Goal: Information Seeking & Learning: Compare options

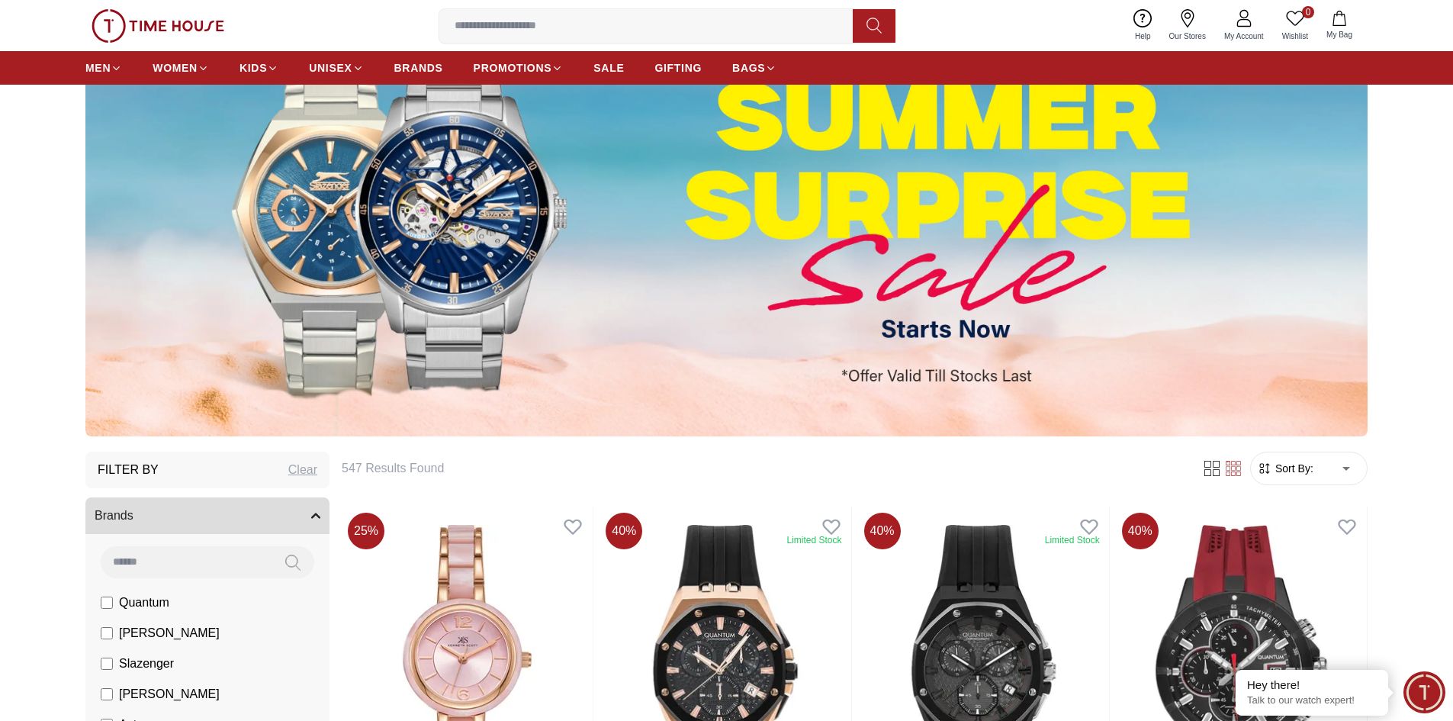
scroll to position [153, 0]
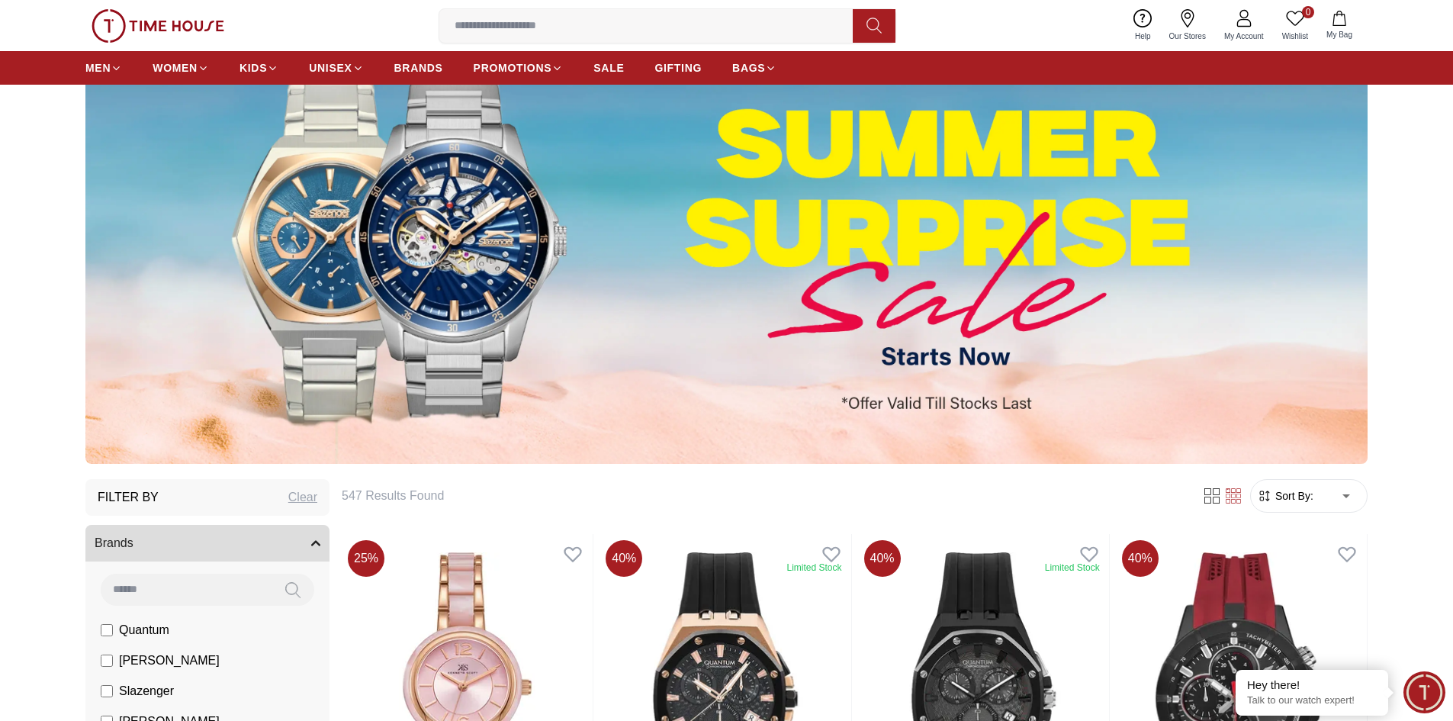
click at [991, 252] on img at bounding box center [726, 239] width 1282 height 449
click at [452, 240] on img at bounding box center [726, 239] width 1282 height 449
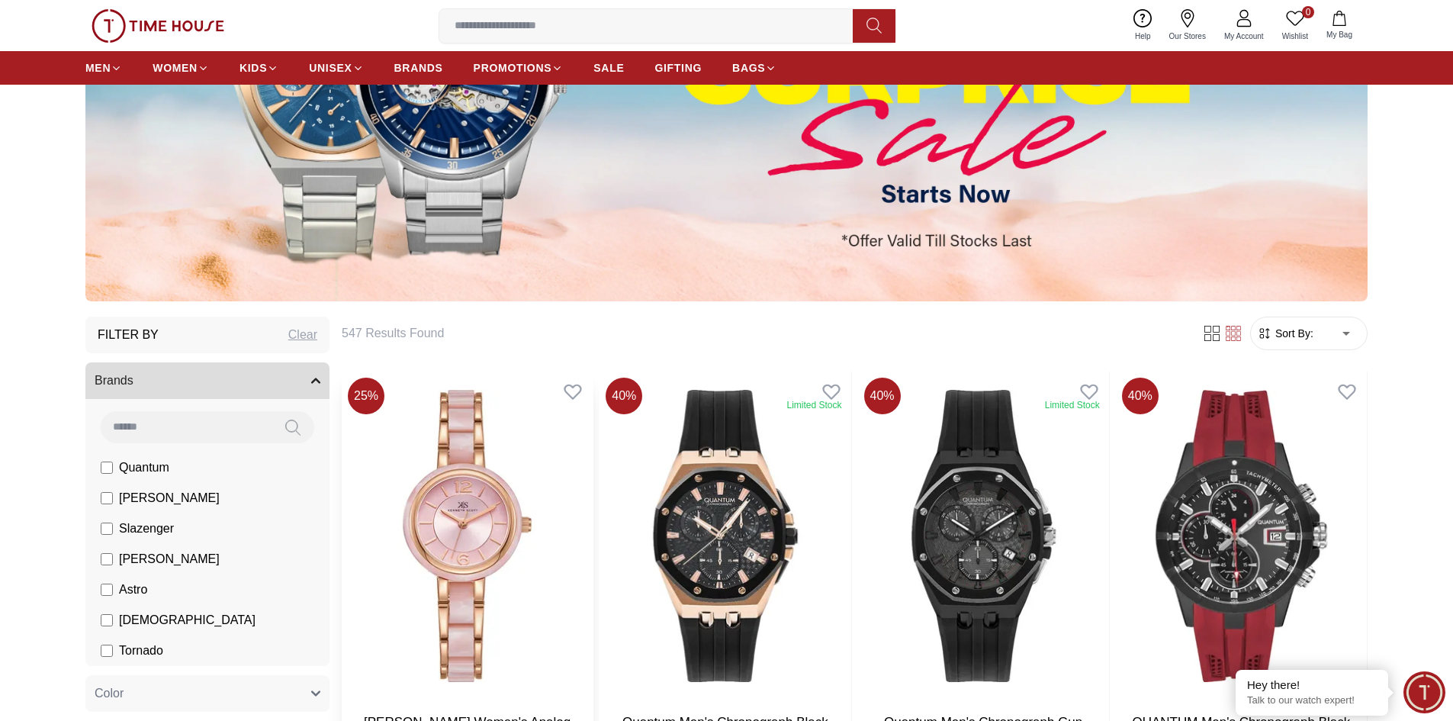
scroll to position [534, 0]
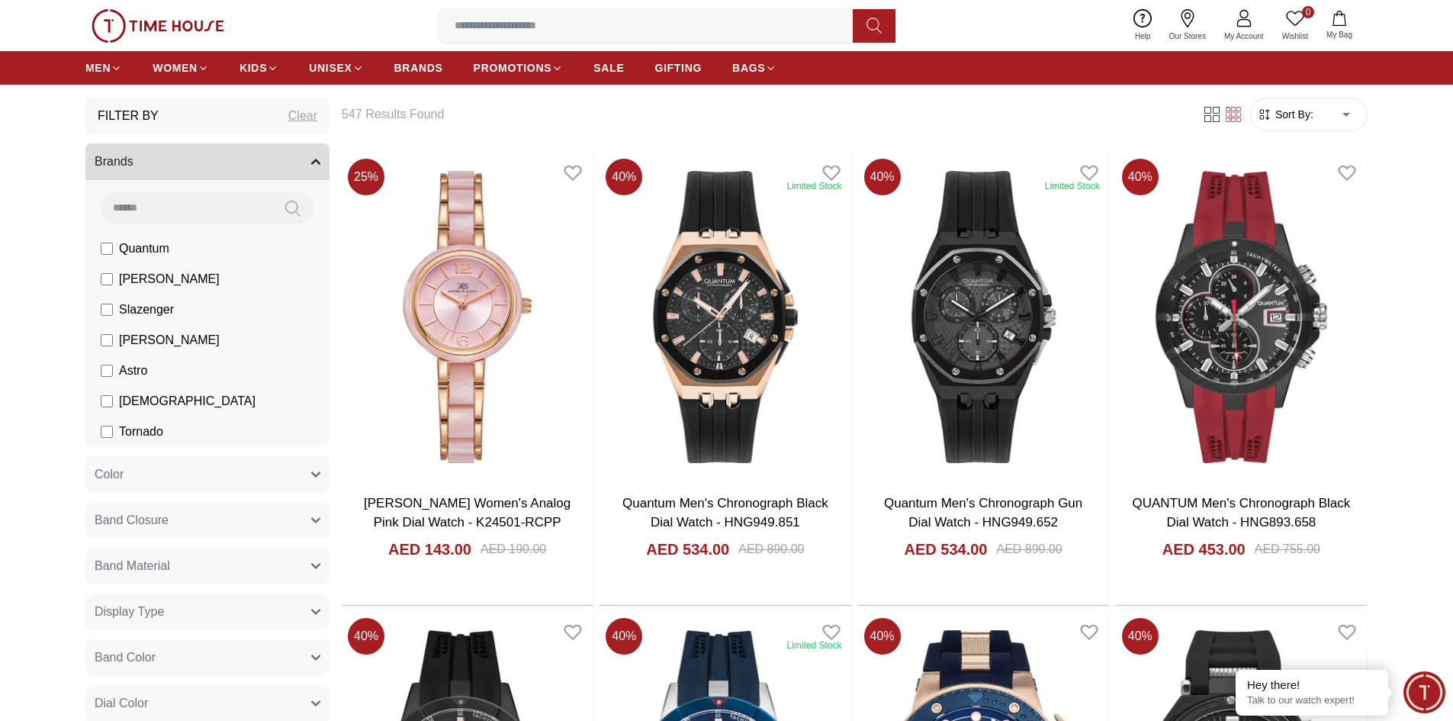
click at [173, 303] on li "Slazenger" at bounding box center [211, 309] width 238 height 31
click at [156, 305] on span "Slazenger" at bounding box center [146, 310] width 55 height 18
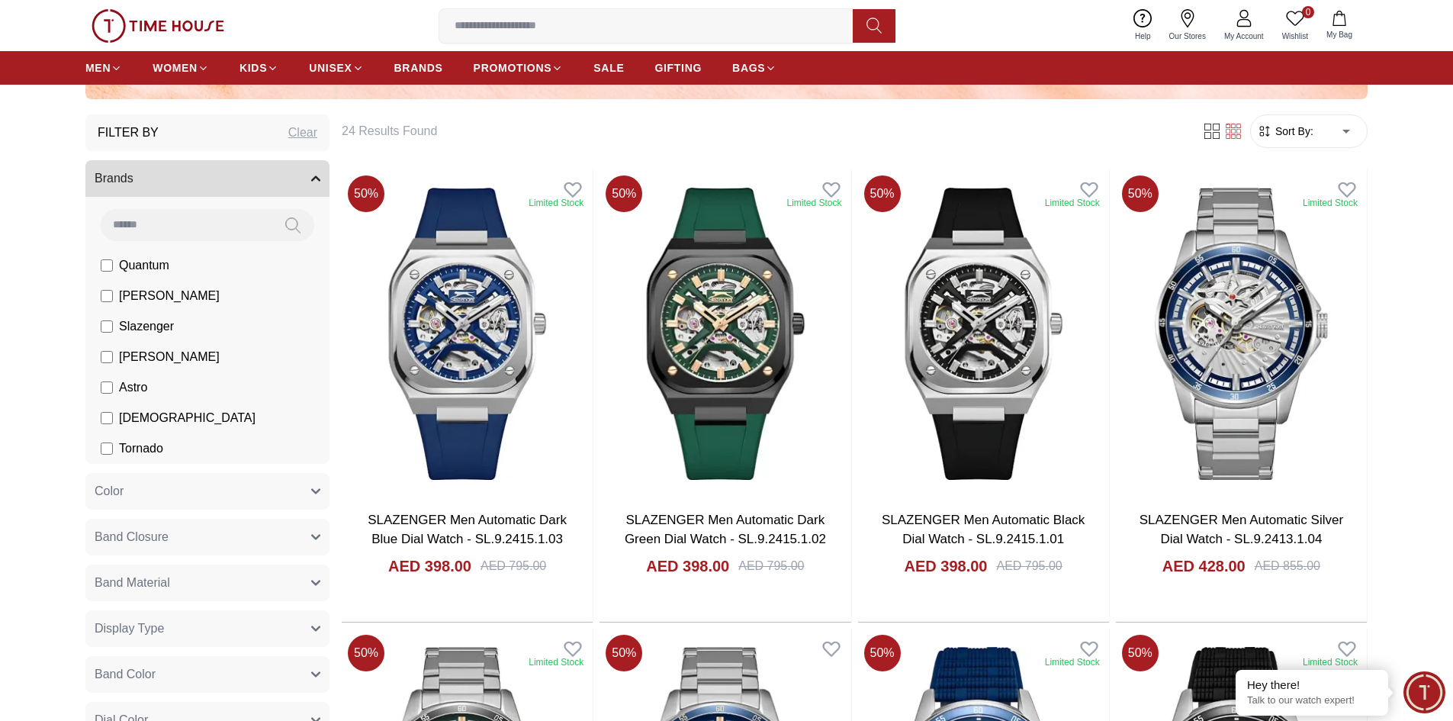
scroll to position [458, 0]
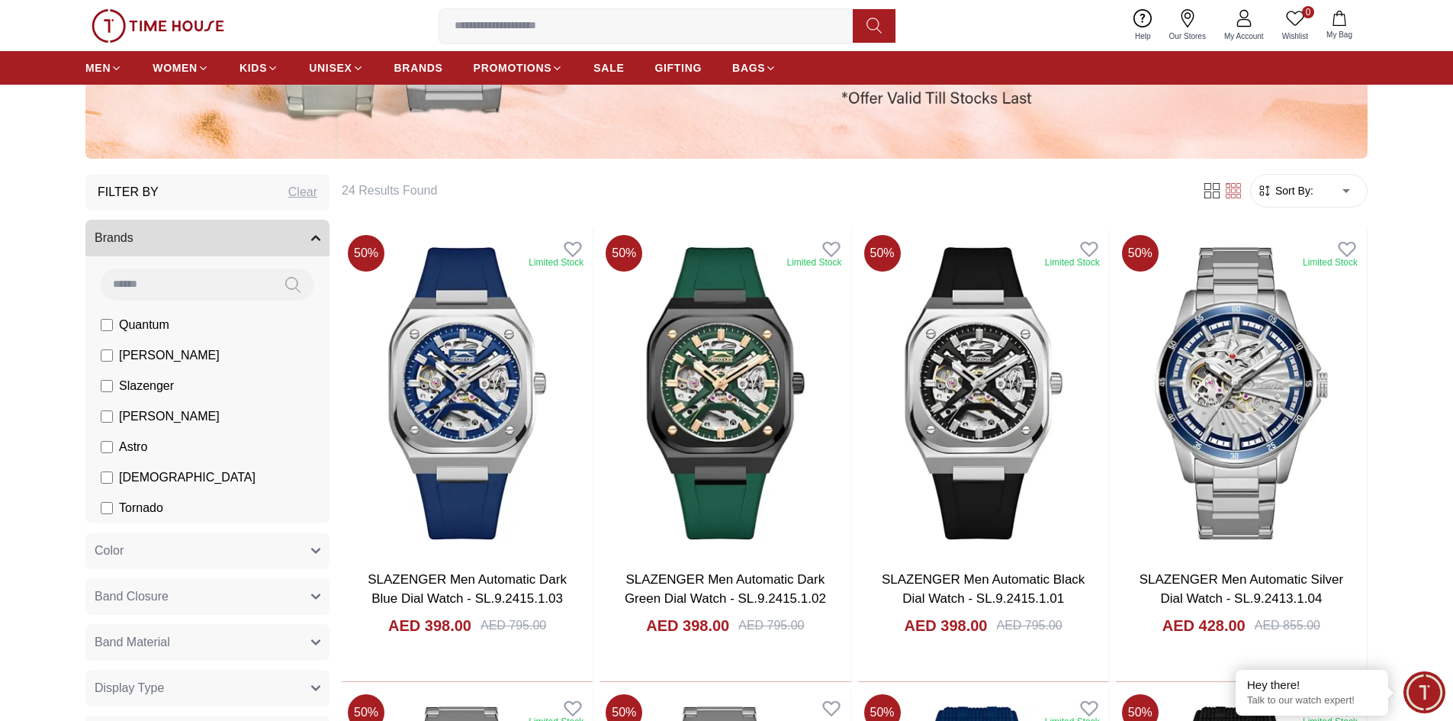
click at [114, 382] on label "Slazenger" at bounding box center [137, 386] width 73 height 18
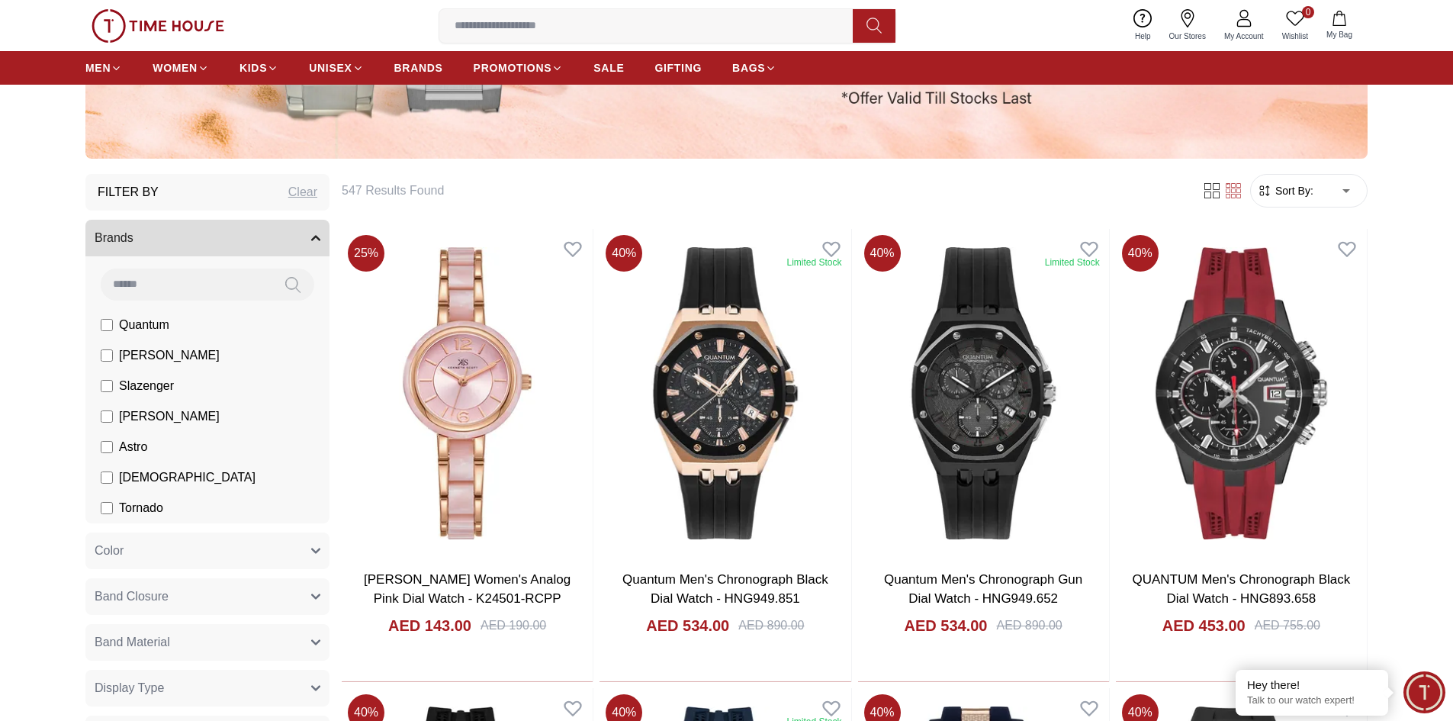
click at [114, 361] on label "[PERSON_NAME]" at bounding box center [160, 355] width 119 height 18
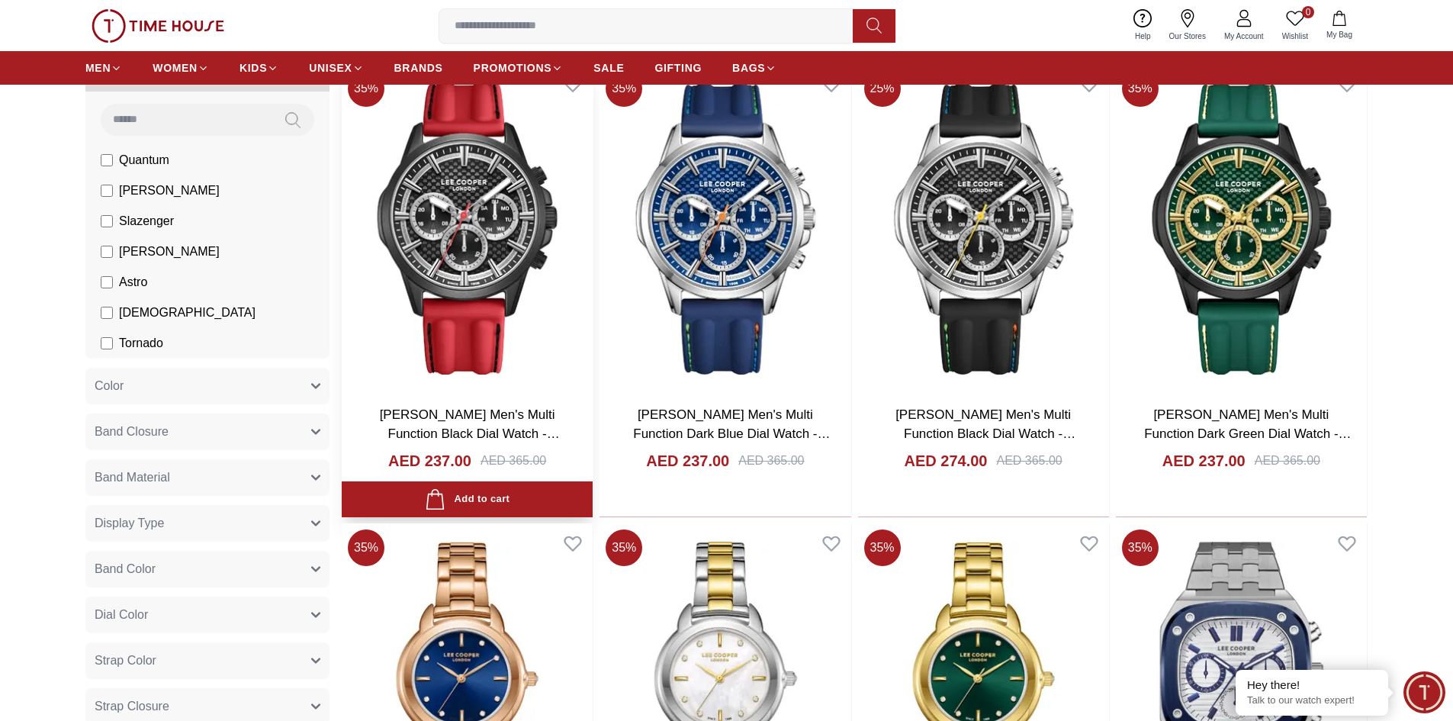
scroll to position [610, 0]
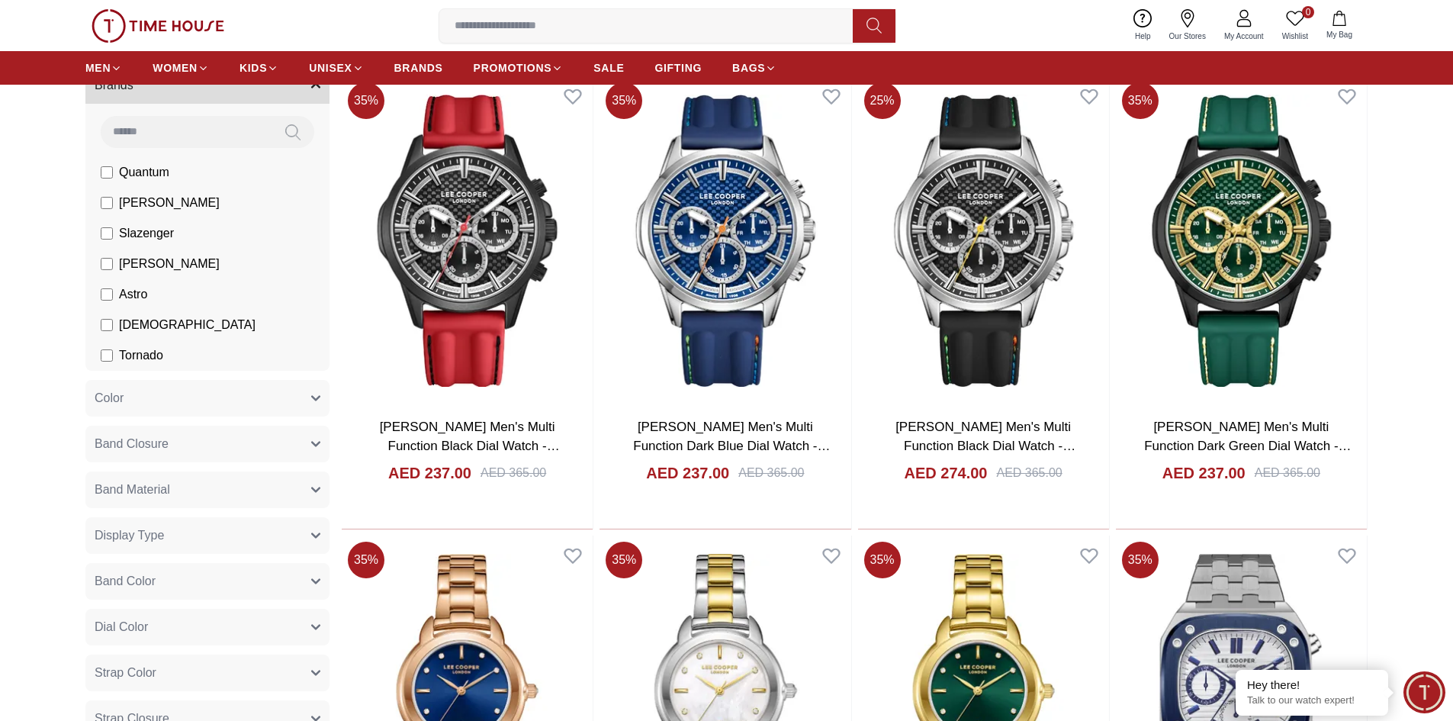
click at [151, 208] on span "[PERSON_NAME]" at bounding box center [169, 203] width 101 height 18
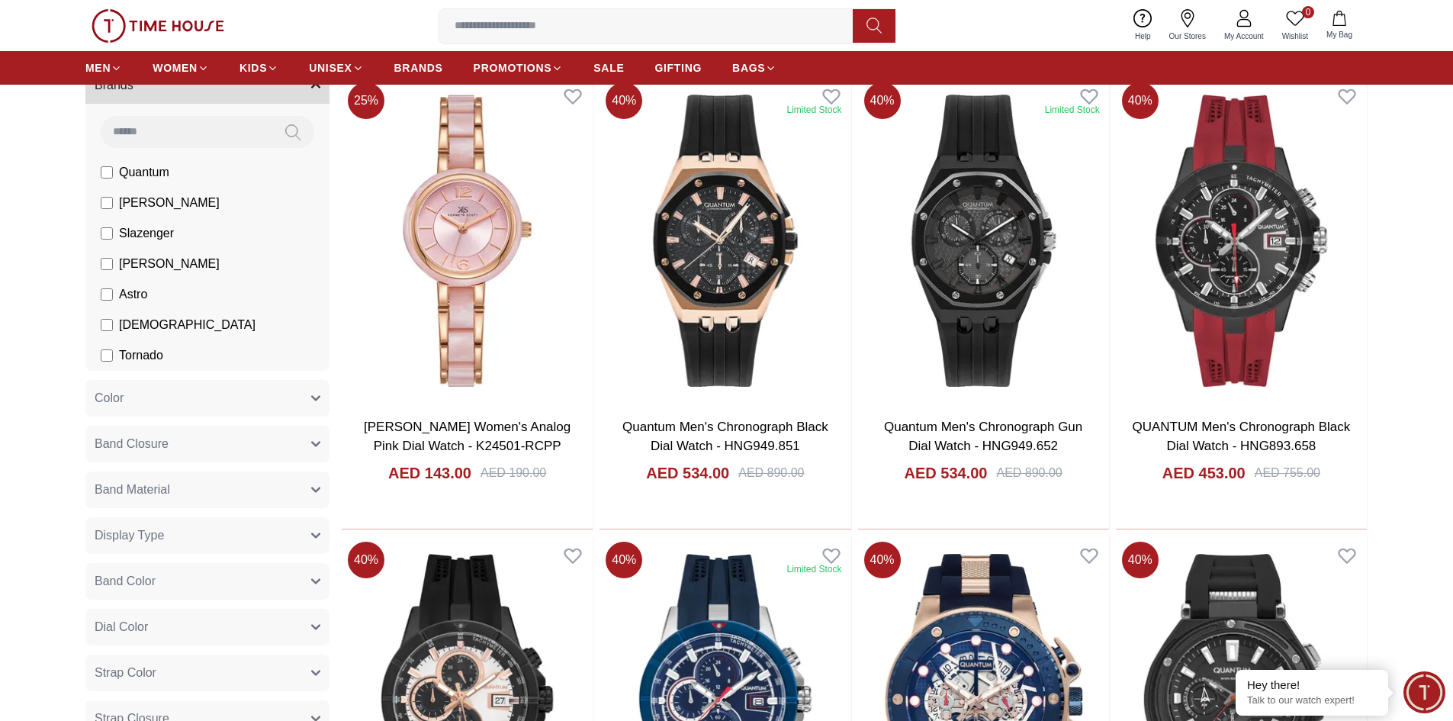
click at [170, 268] on span "[PERSON_NAME]" at bounding box center [169, 264] width 101 height 18
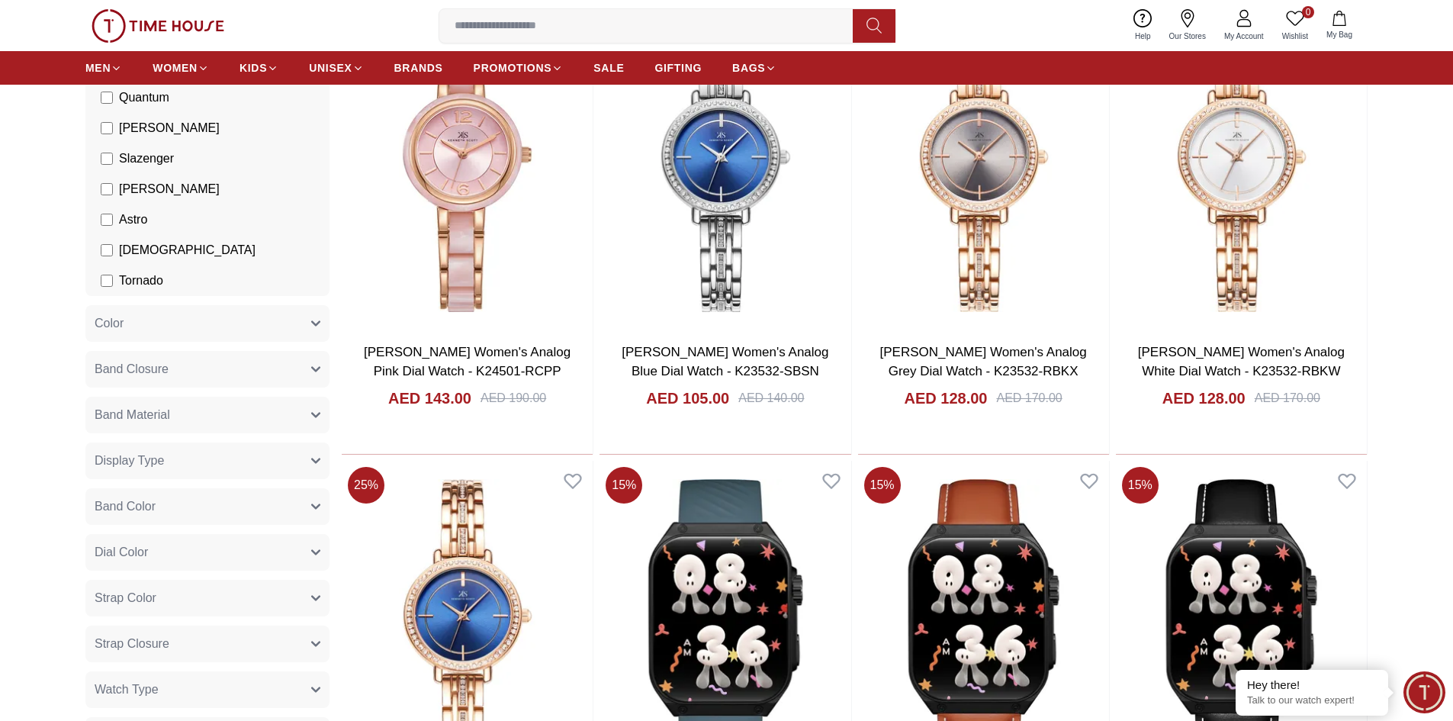
scroll to position [610, 0]
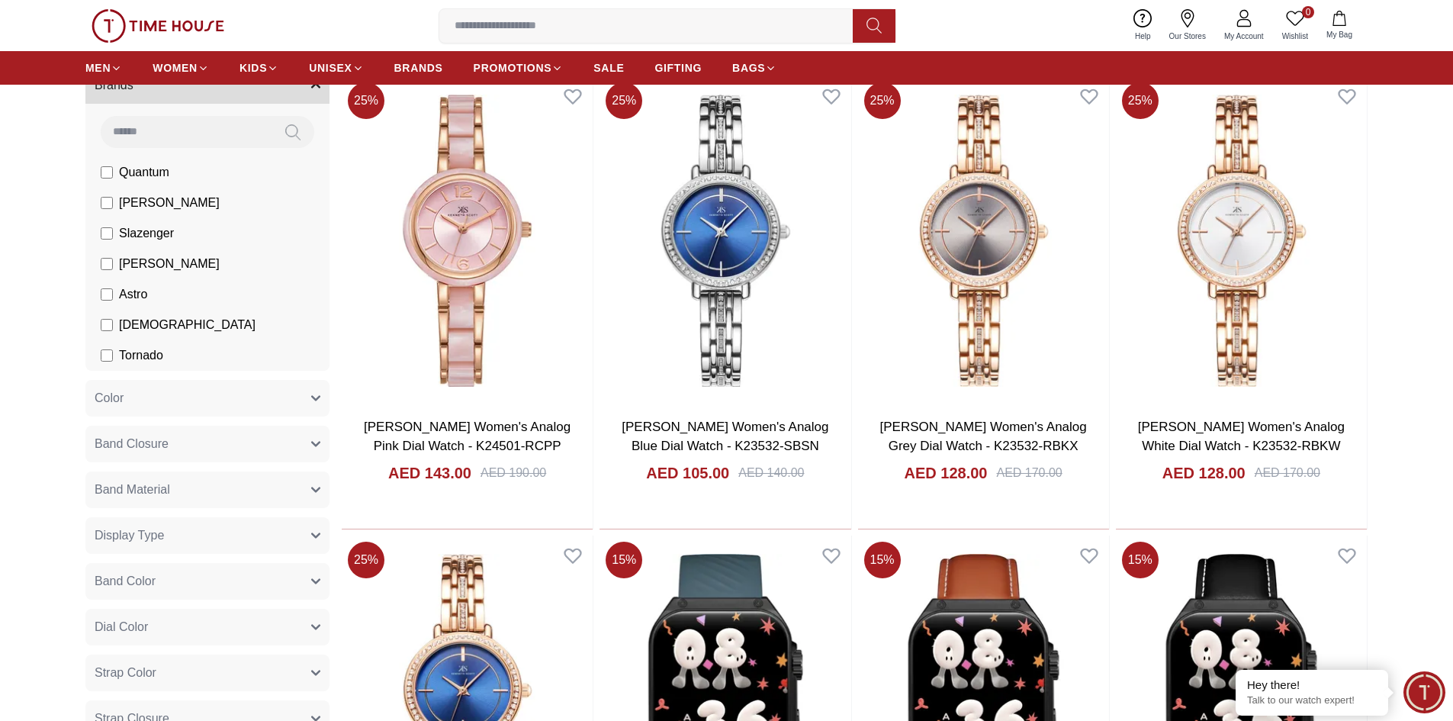
click at [145, 347] on span "Tornado" at bounding box center [141, 355] width 44 height 18
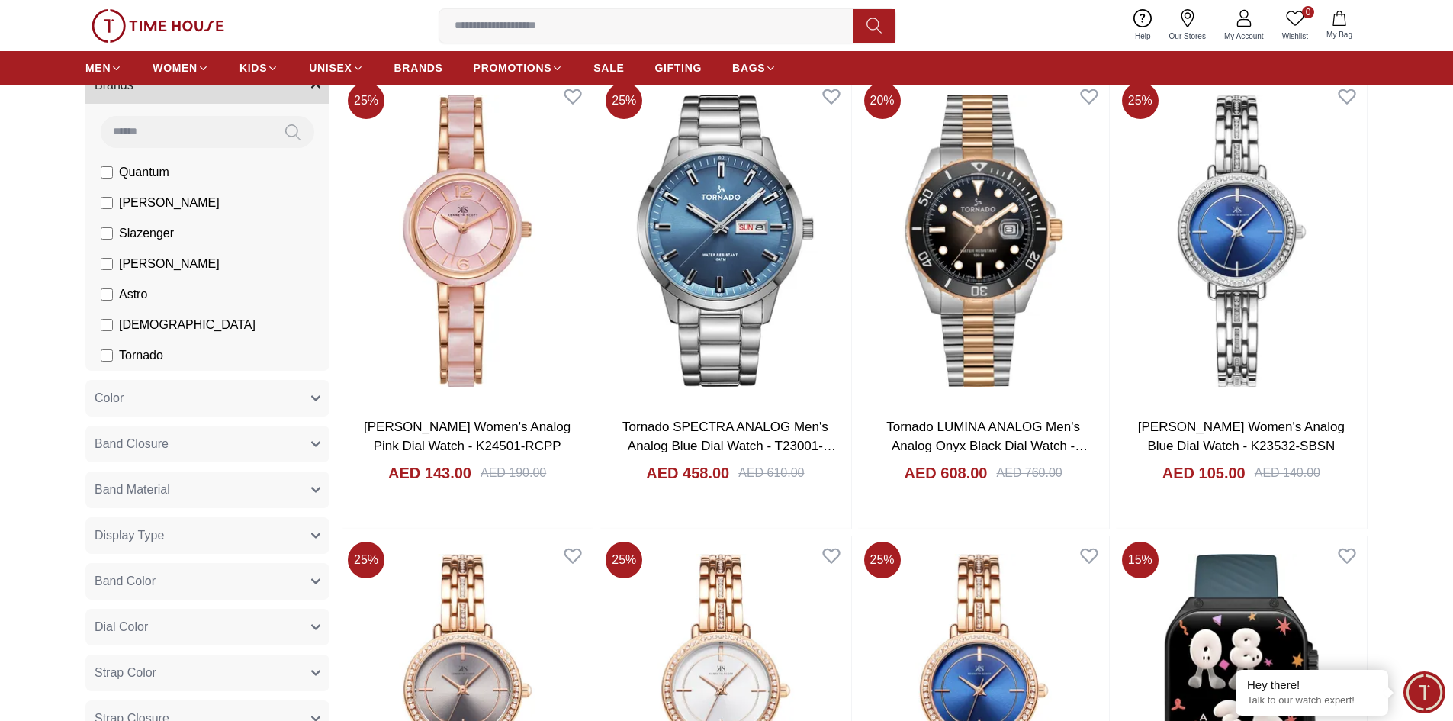
click at [137, 266] on span "[PERSON_NAME]" at bounding box center [169, 264] width 101 height 18
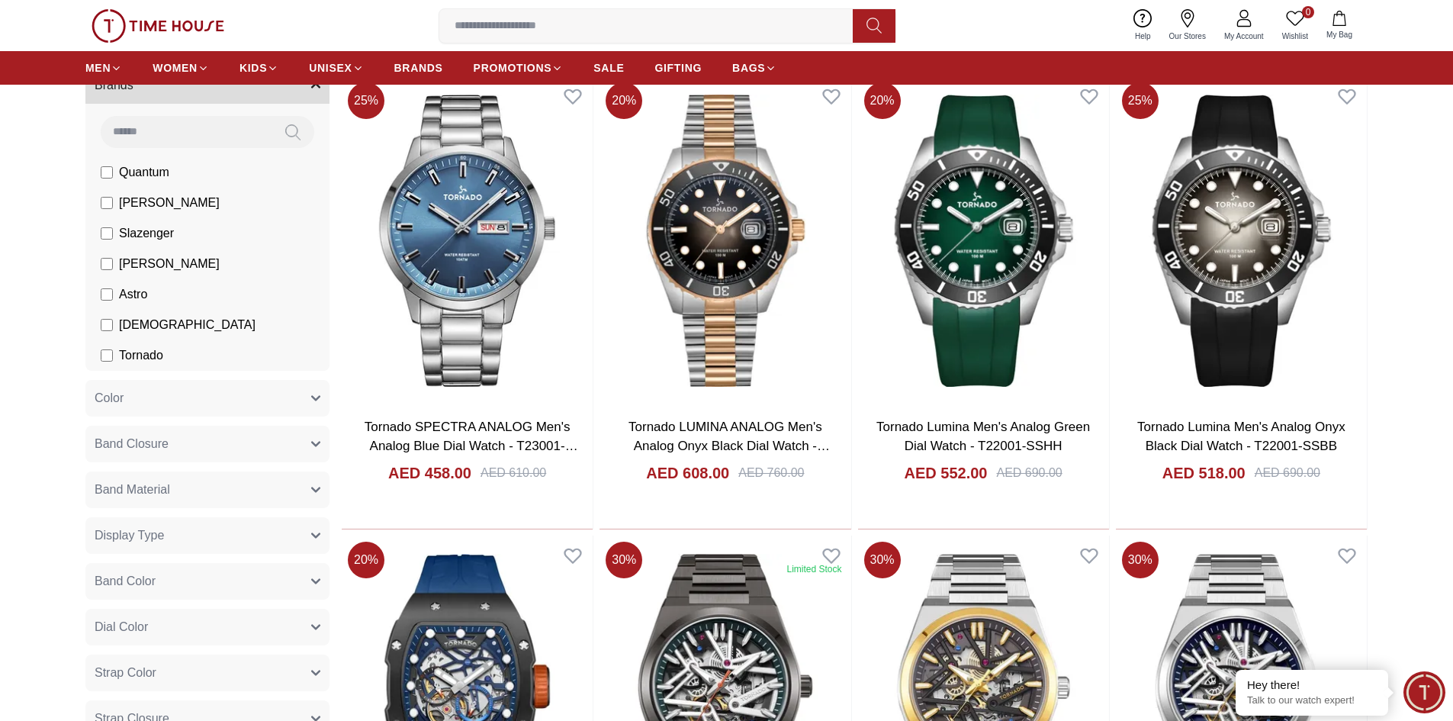
click at [146, 352] on span "Tornado" at bounding box center [141, 355] width 44 height 18
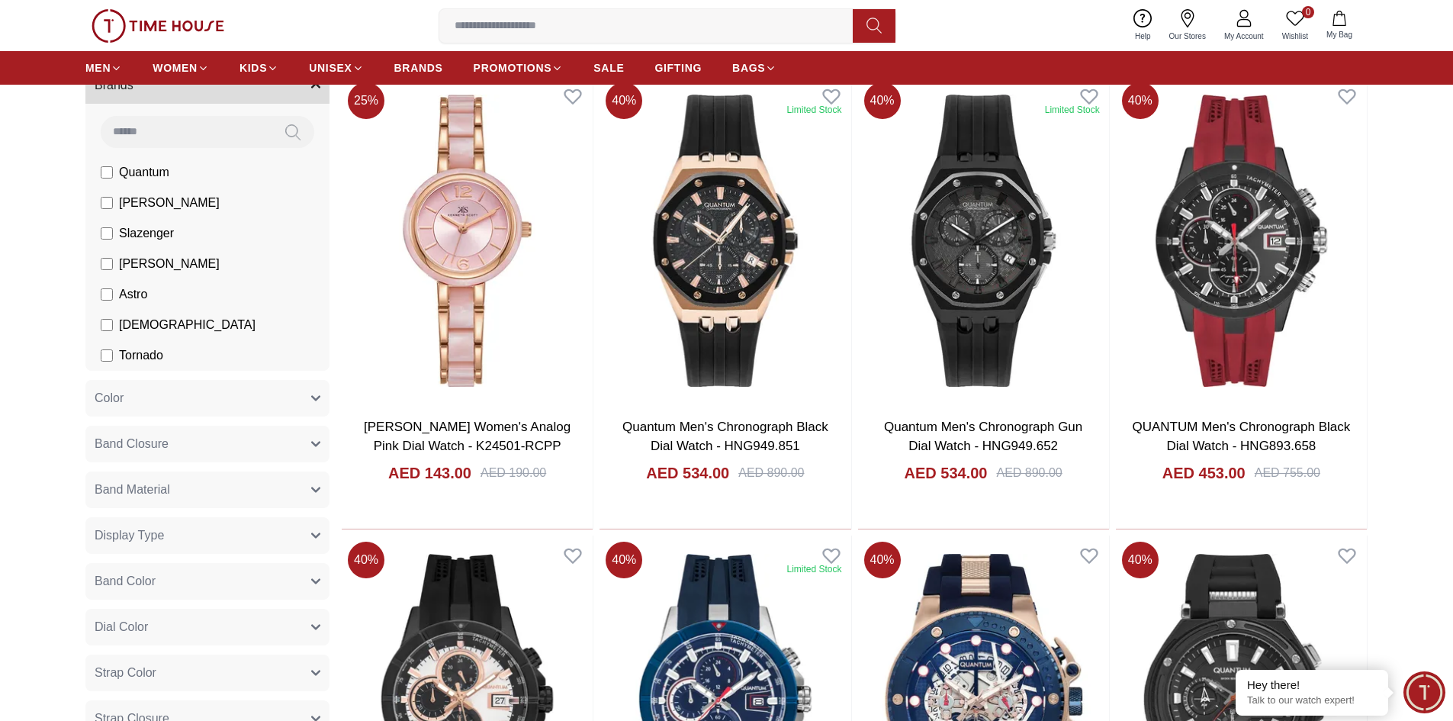
click at [137, 319] on span "[DEMOGRAPHIC_DATA]" at bounding box center [187, 325] width 137 height 18
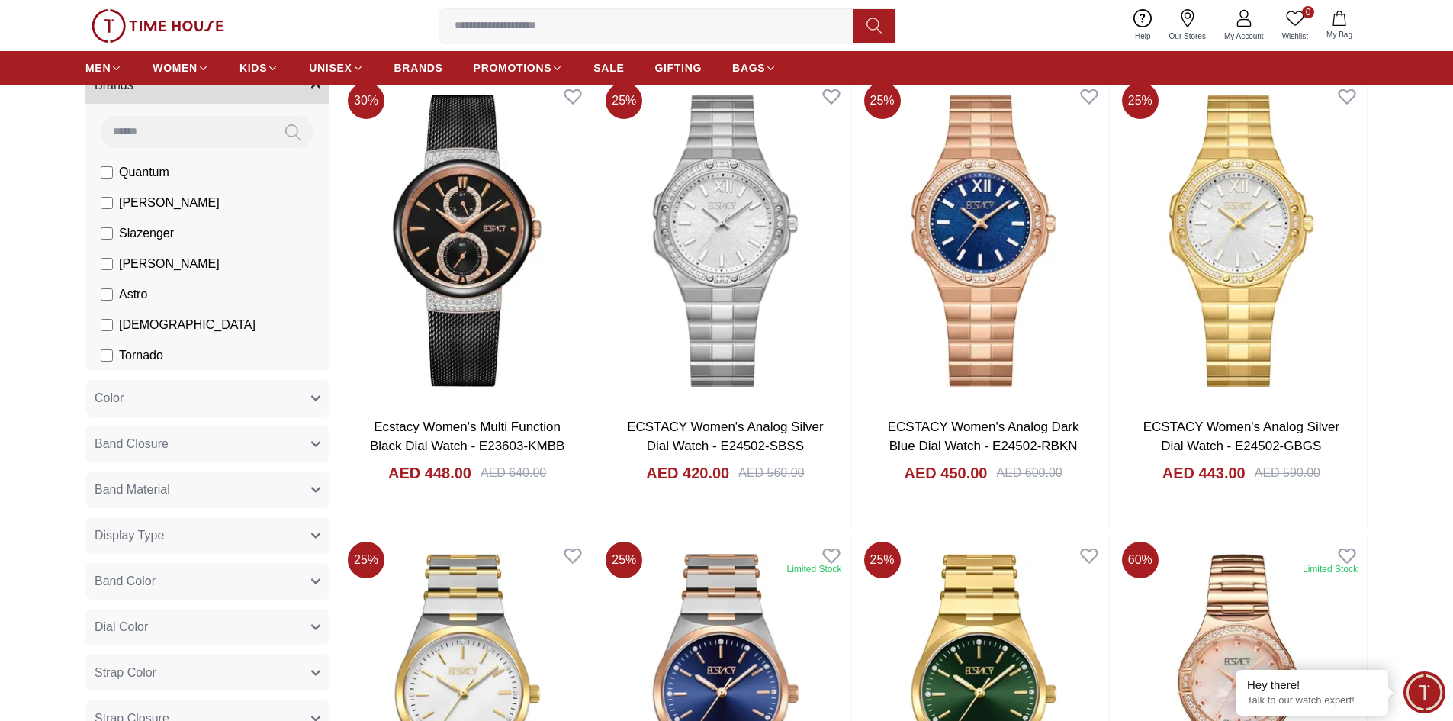
click at [147, 316] on span "[DEMOGRAPHIC_DATA]" at bounding box center [187, 325] width 137 height 18
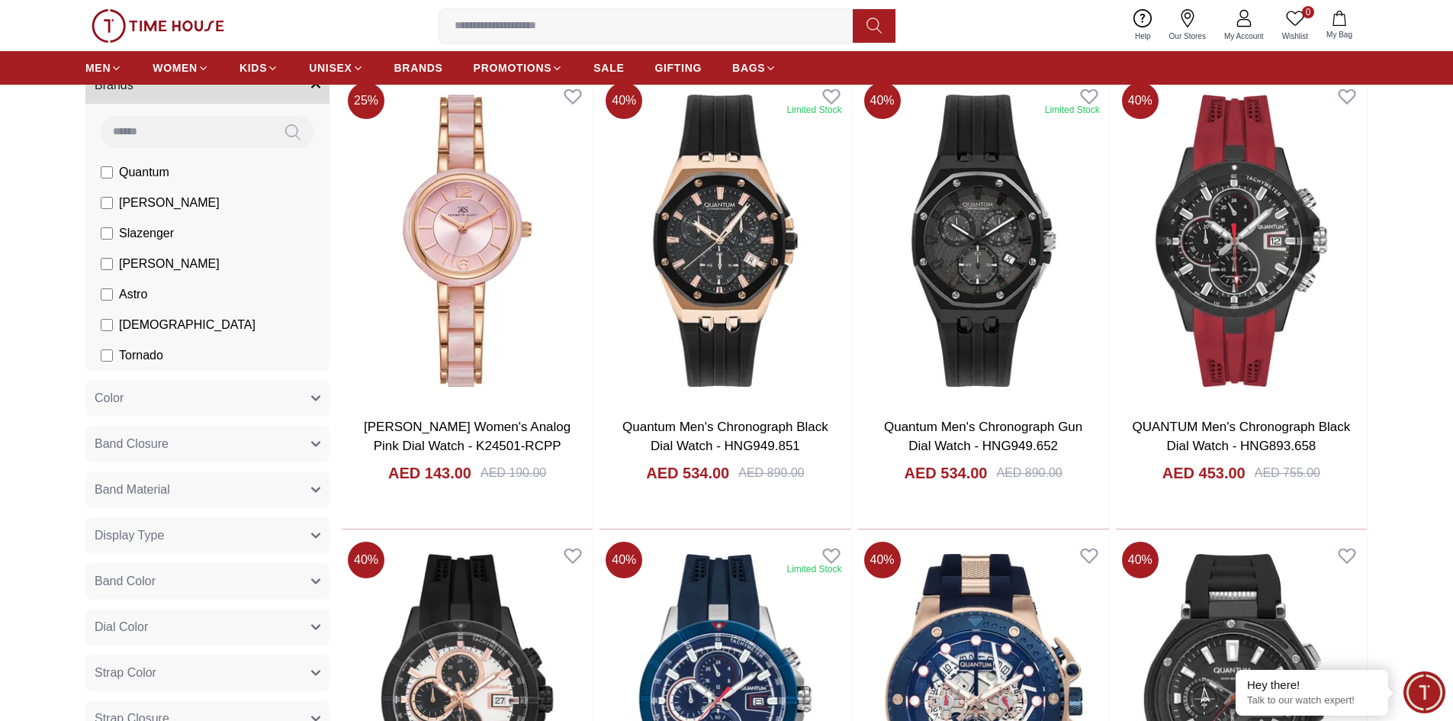
click at [140, 176] on span "Quantum" at bounding box center [144, 172] width 50 height 18
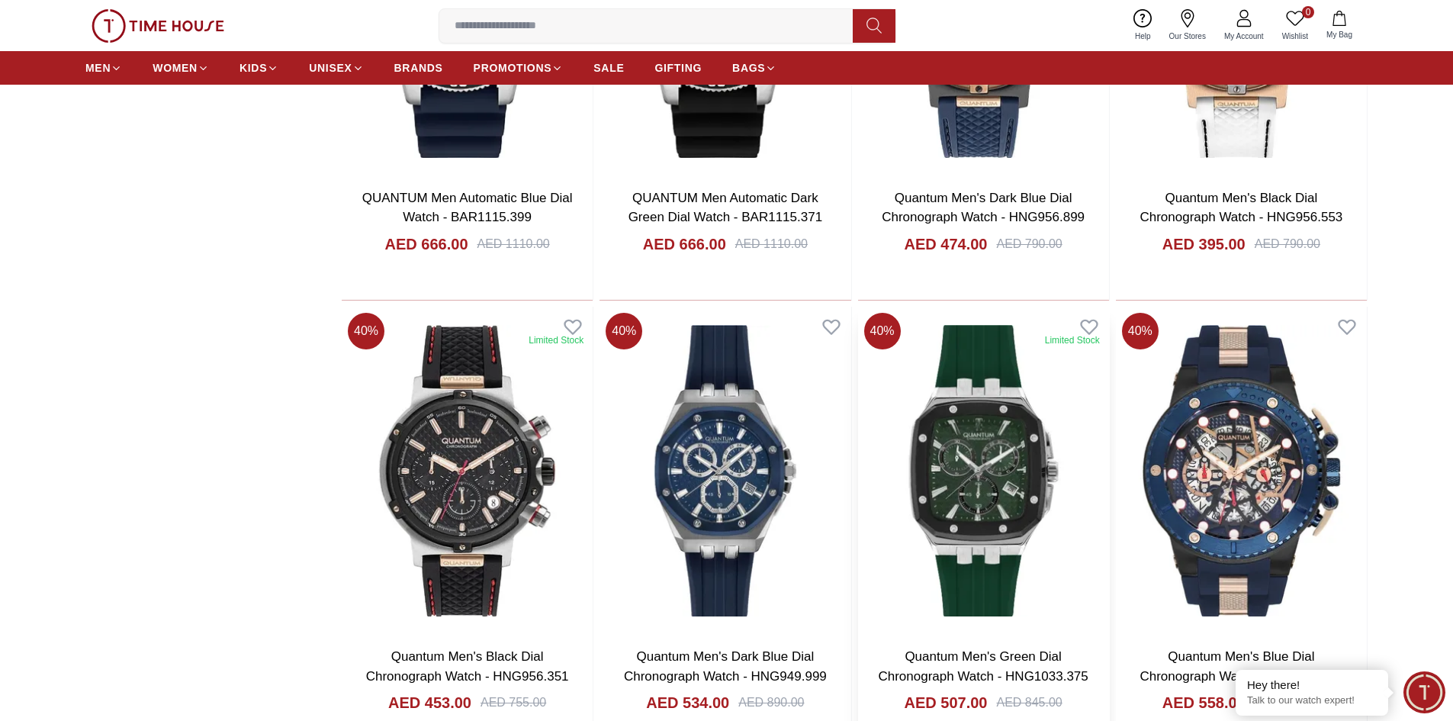
scroll to position [1983, 0]
